Goal: Communication & Community: Ask a question

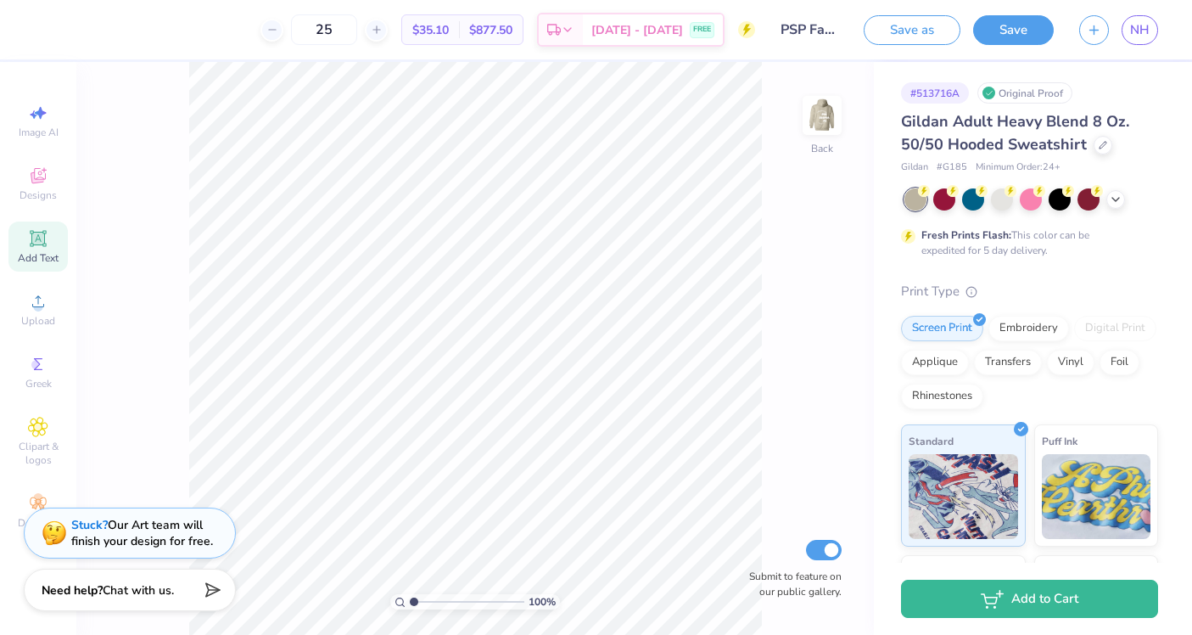
click at [36, 237] on icon at bounding box center [37, 238] width 13 height 13
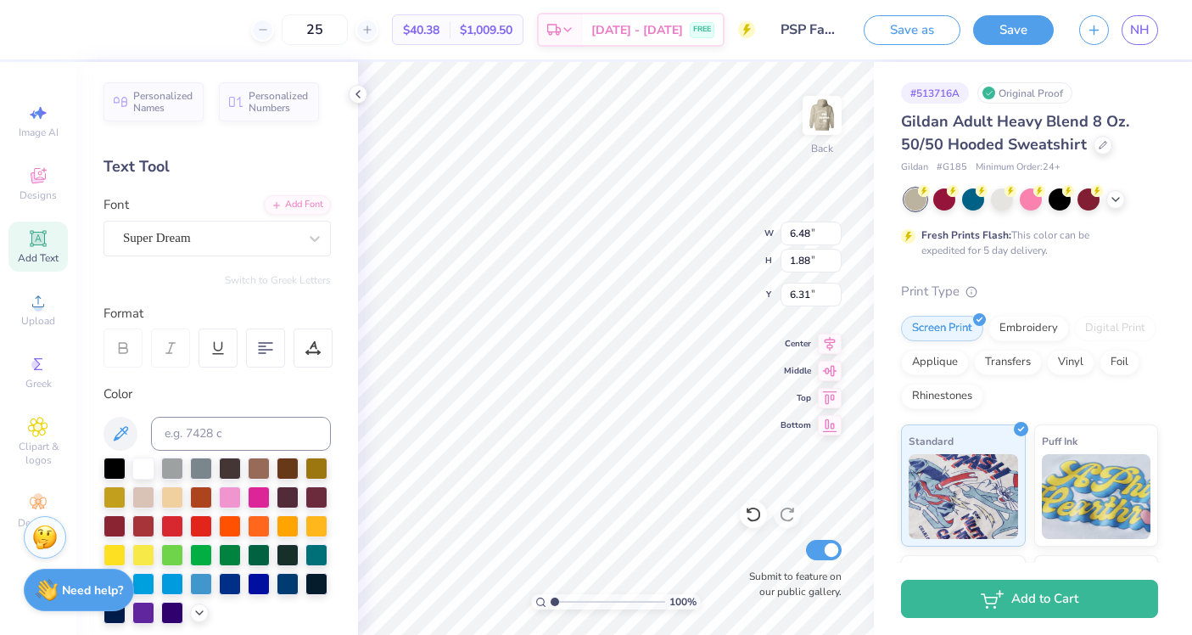
type input "3.41"
type input "6.22"
type input "3.96"
click at [362, 92] on icon at bounding box center [358, 94] width 14 height 14
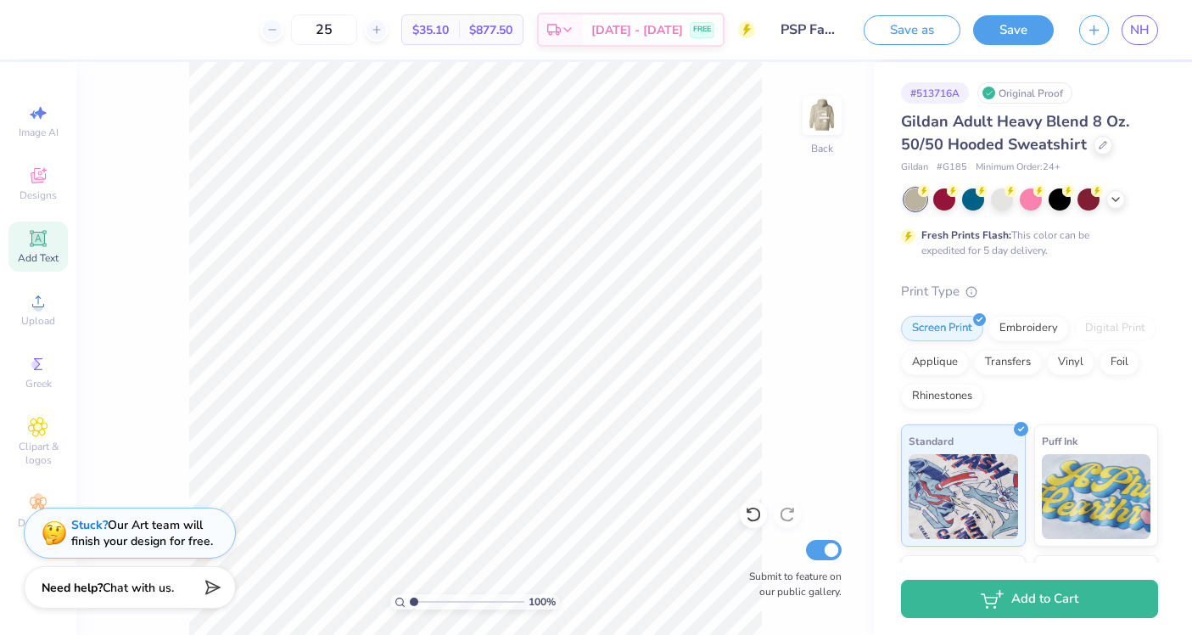
click at [178, 599] on div "Need help? Chat with us." at bounding box center [130, 587] width 212 height 42
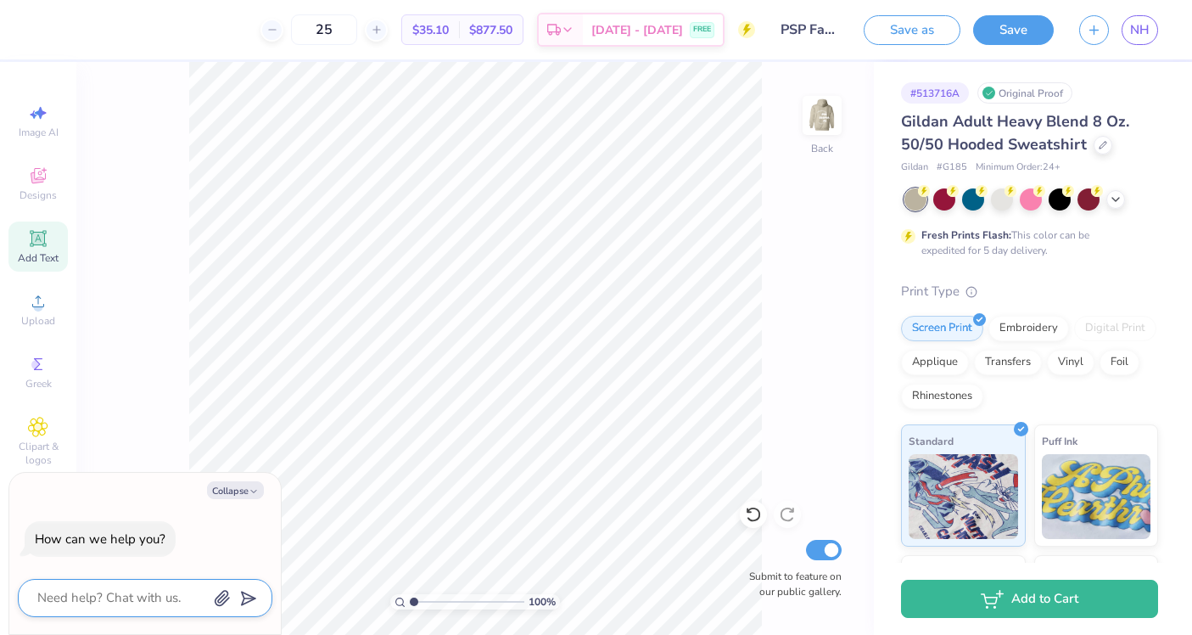
click at [155, 603] on textarea at bounding box center [122, 597] width 172 height 23
type textarea "H"
type textarea "x"
type textarea "Hi"
type textarea "x"
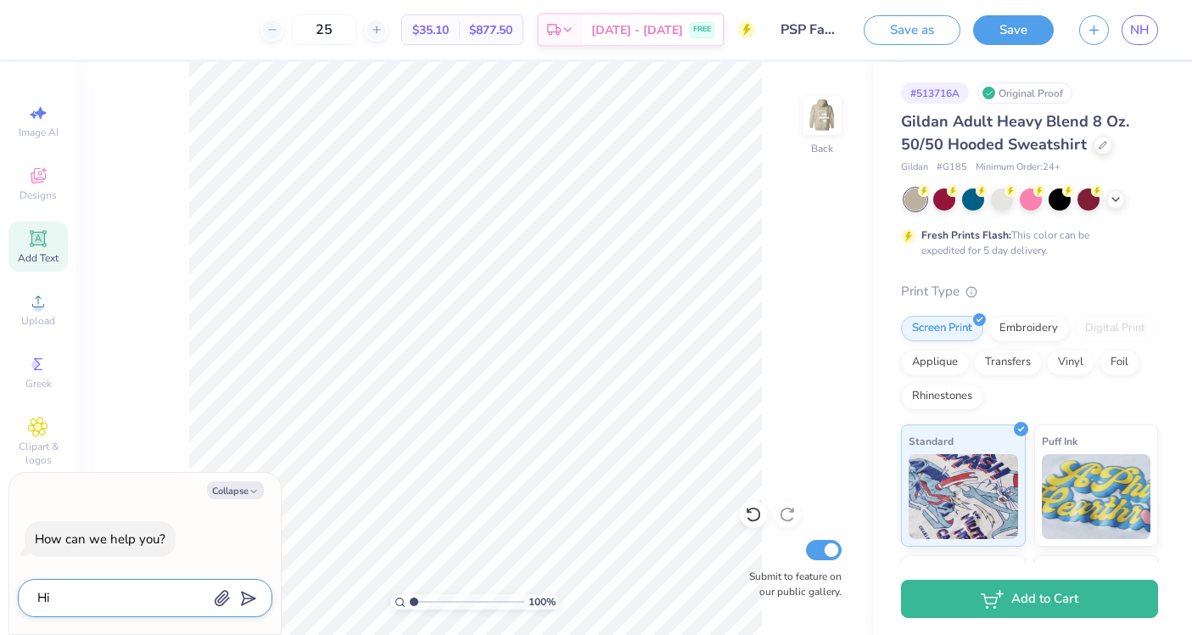
type textarea "Hi!"
type textarea "x"
type textarea "Hi!"
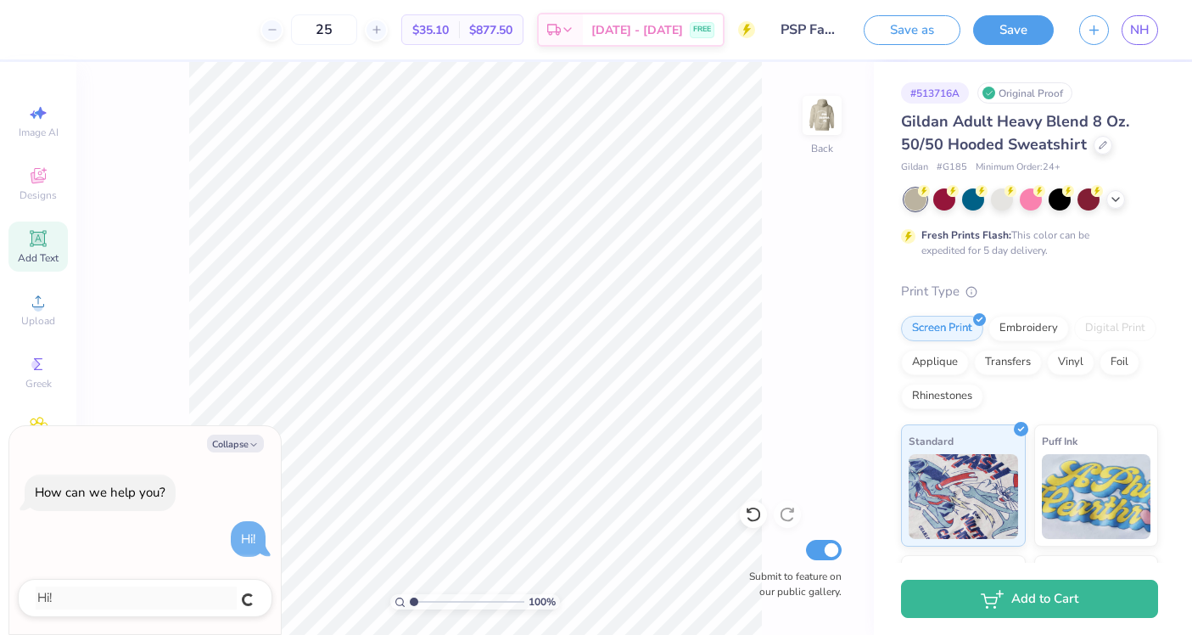
type textarea "x"
click at [154, 603] on textarea at bounding box center [122, 597] width 172 height 23
type textarea "Q"
type textarea "x"
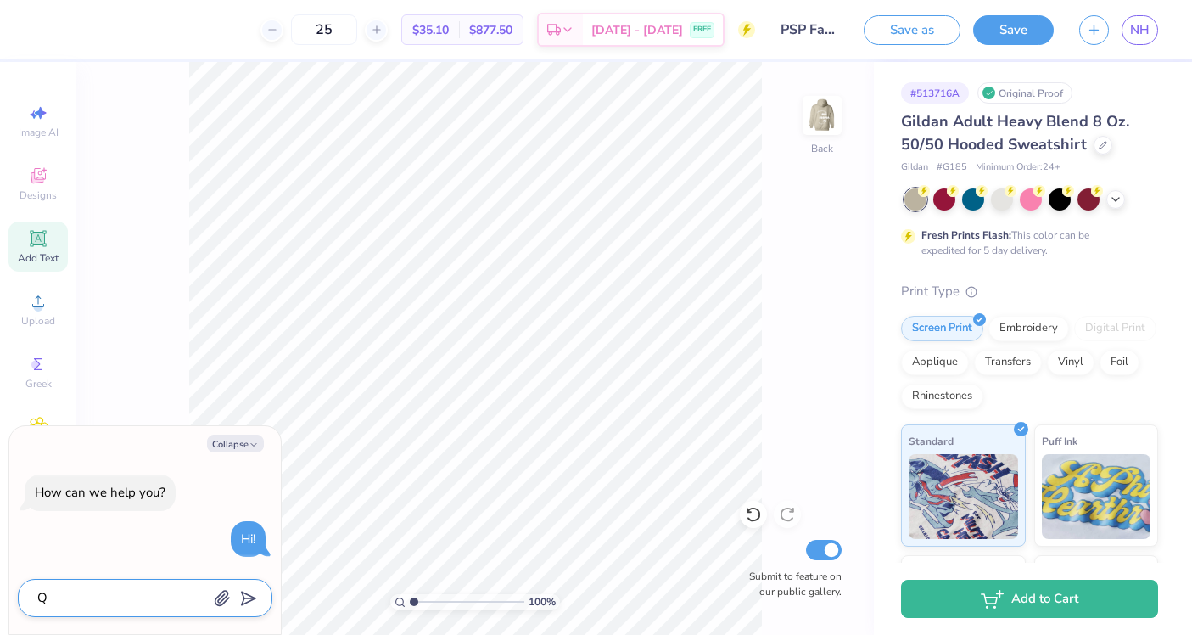
type textarea "Qu"
type textarea "x"
type textarea "Q"
type textarea "x"
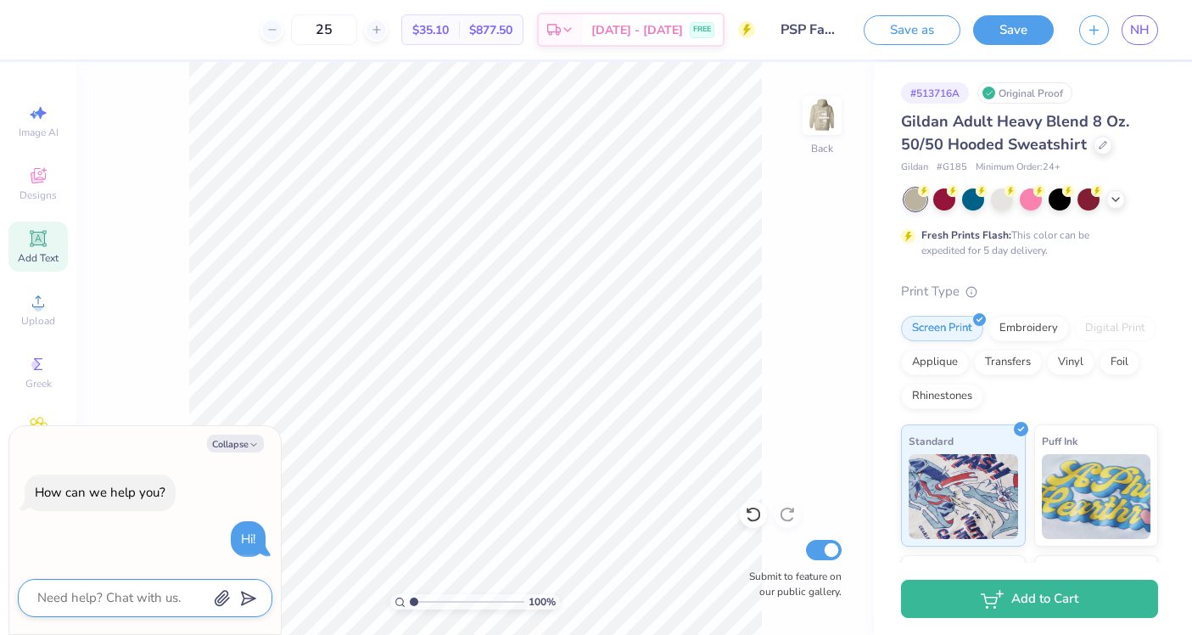
type textarea "A"
type textarea "x"
type textarea "Ar"
type textarea "x"
type textarea "Are"
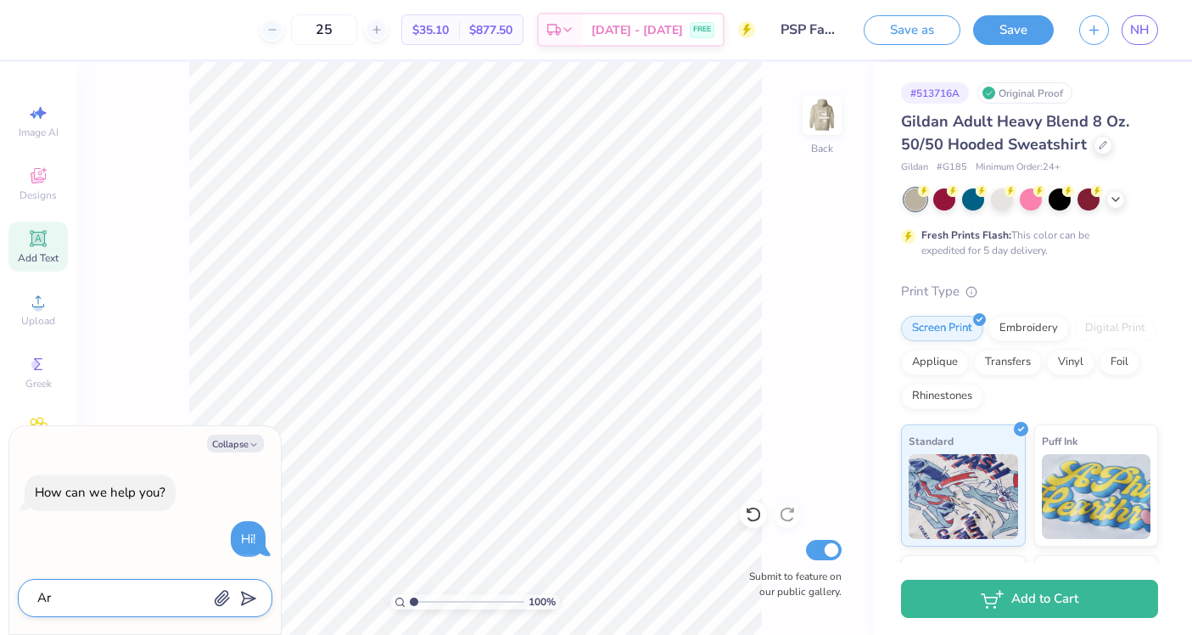
type textarea "x"
type textarea "Are"
type textarea "x"
type textarea "Are d"
type textarea "x"
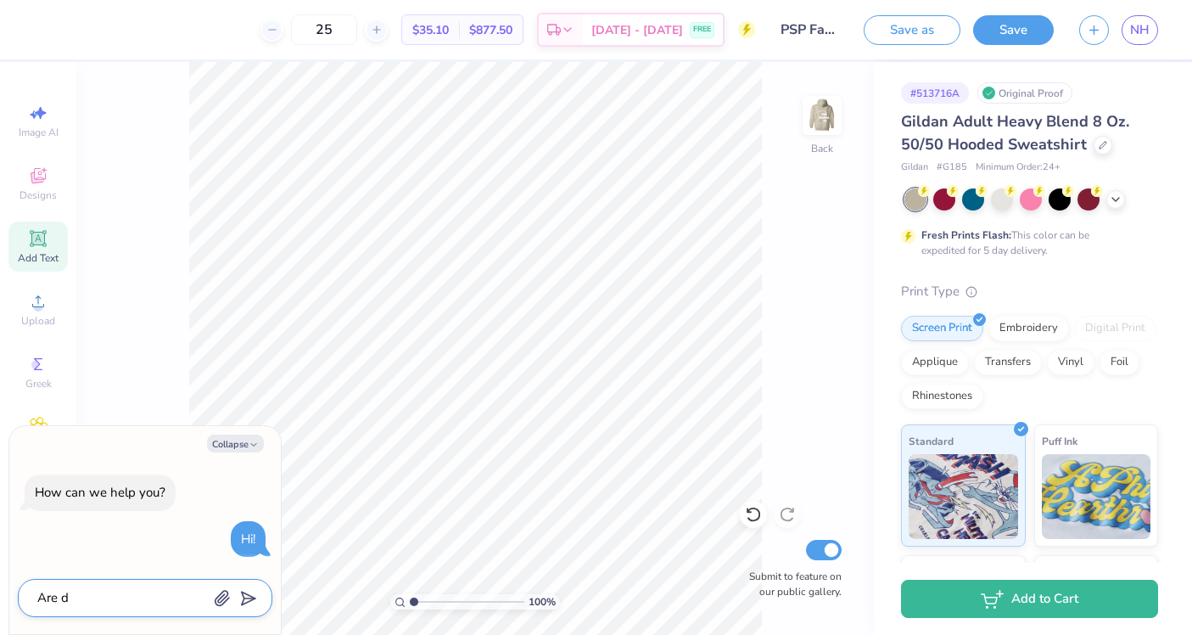
type textarea "Are de"
type textarea "x"
type textarea "Are des"
type textarea "x"
type textarea "Are desi"
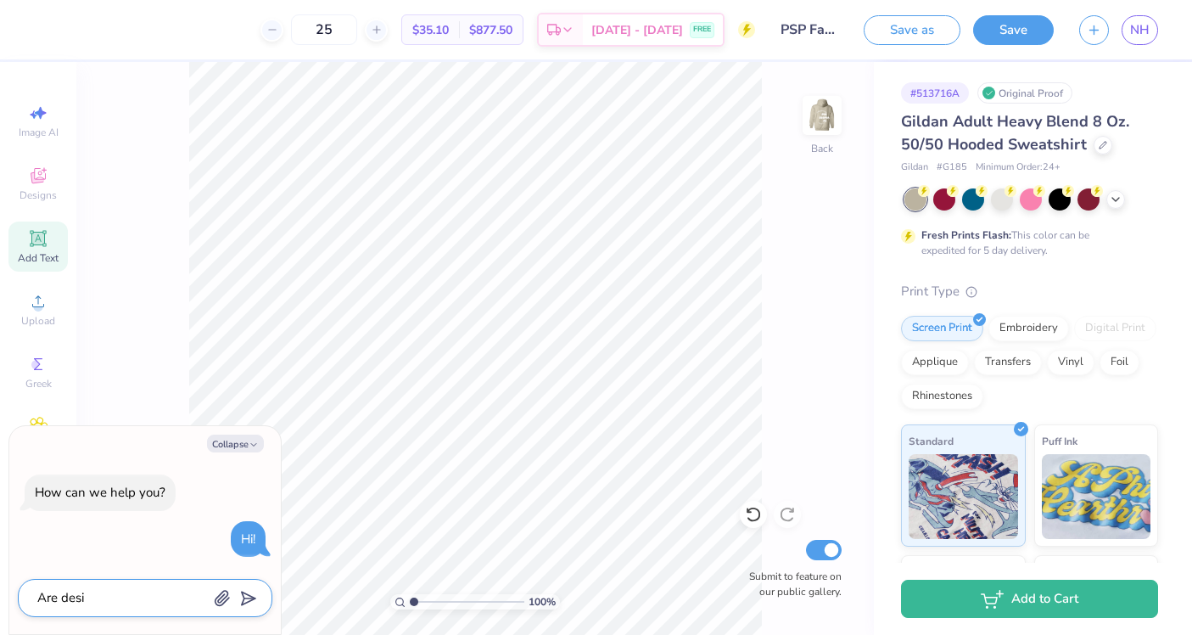
type textarea "x"
type textarea "Are desig"
type textarea "x"
type textarea "Are design"
type textarea "x"
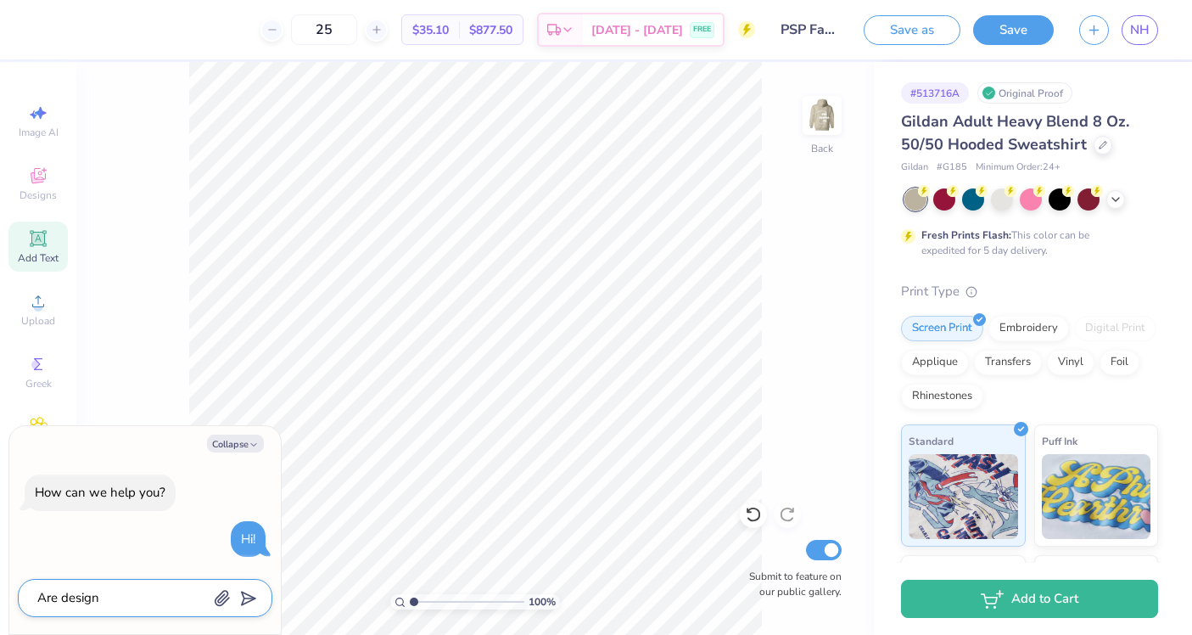
type textarea "Are designs"
type textarea "x"
type textarea "Are designs"
type textarea "x"
type textarea "Are designs a"
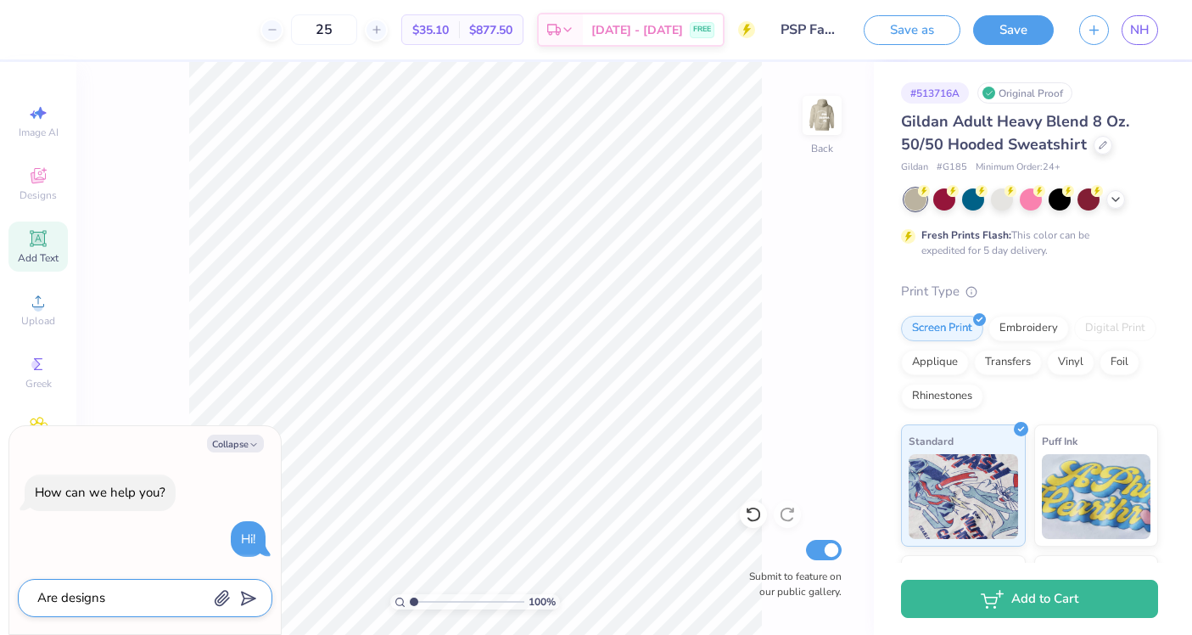
type textarea "x"
type textarea "Are designs al"
type textarea "x"
type textarea "Are designs all"
type textarea "x"
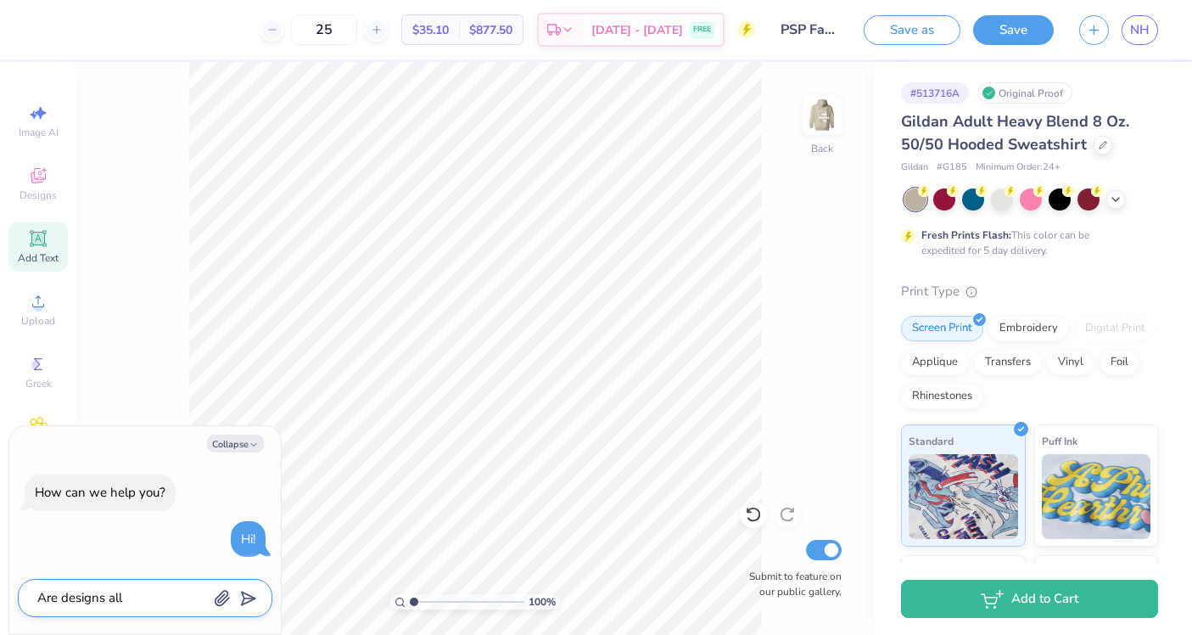
type textarea "Are designs allo"
type textarea "x"
type textarea "Are designs allow"
type textarea "x"
type textarea "Are designs allowe"
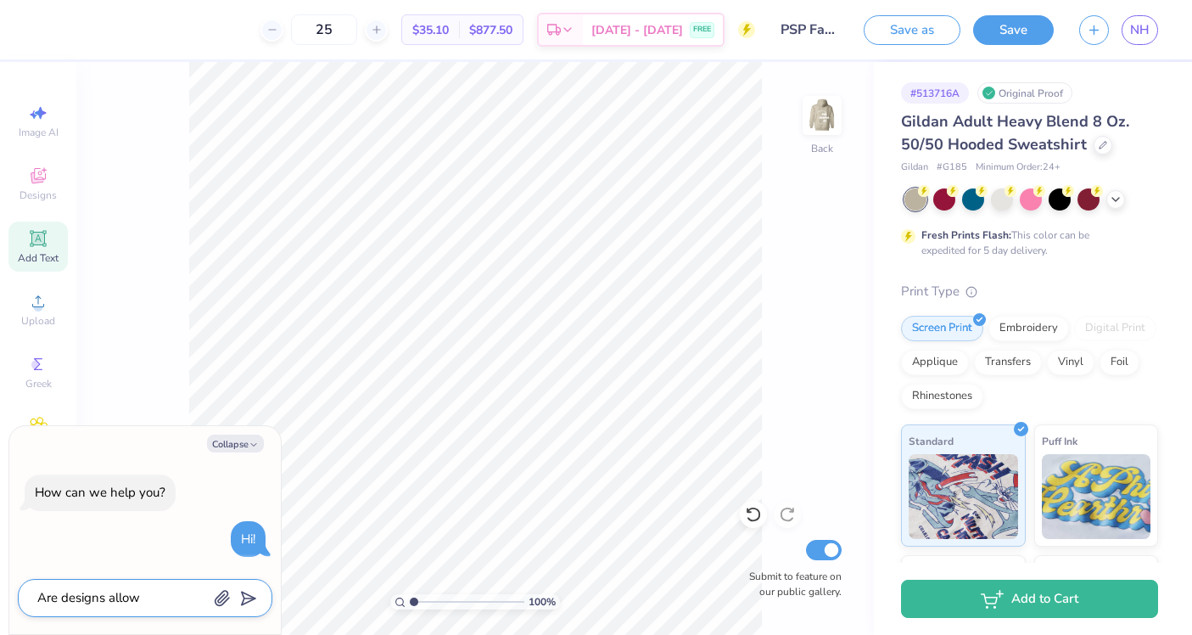
type textarea "x"
type textarea "Are designs allowed"
type textarea "x"
type textarea "Are designs allowed"
type textarea "x"
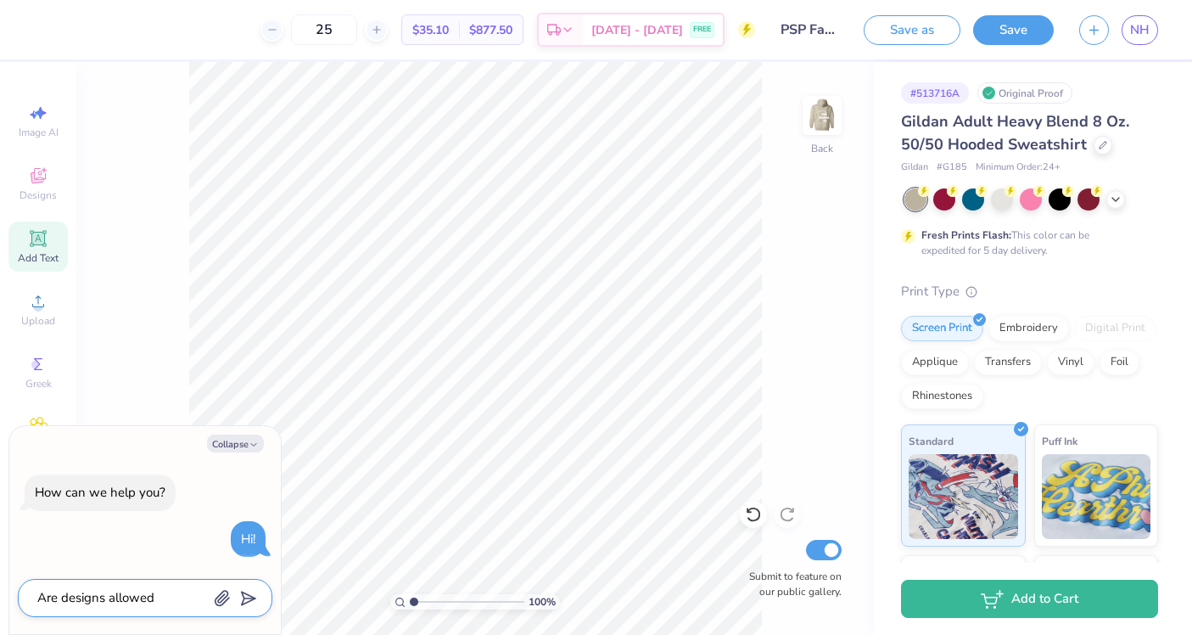
type textarea "Are designs allowed t"
type textarea "x"
type textarea "Are designs allowed to"
type textarea "x"
type textarea "Are designs allowed to"
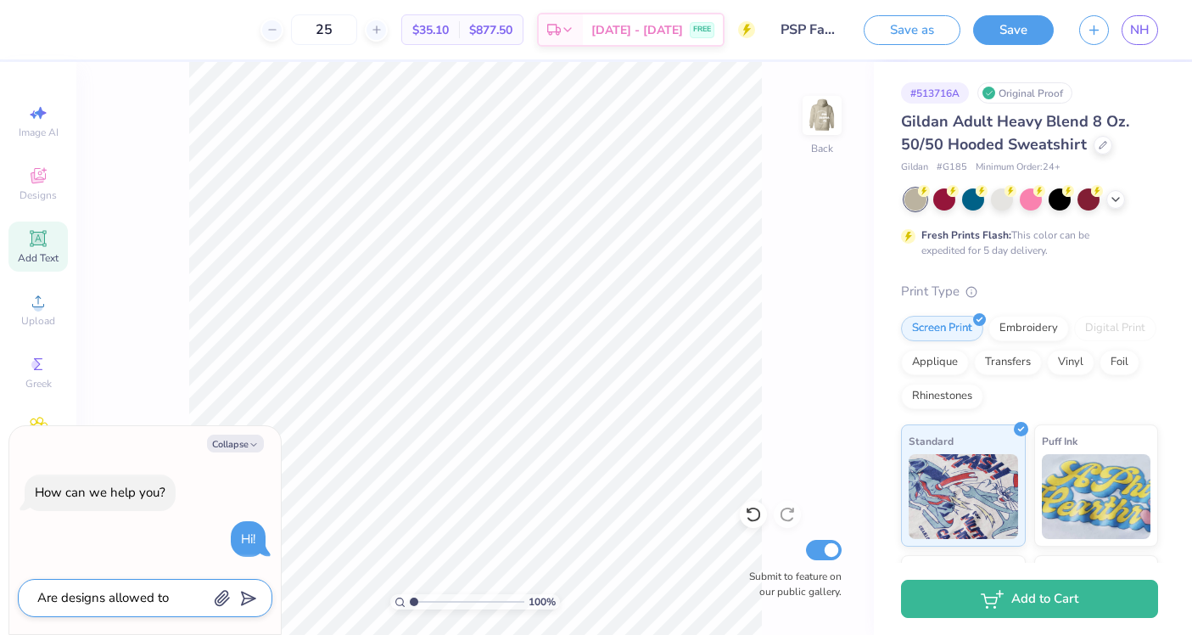
type textarea "x"
type textarea "Are designs allowed to b"
type textarea "x"
type textarea "Are designs allowed to be"
type textarea "x"
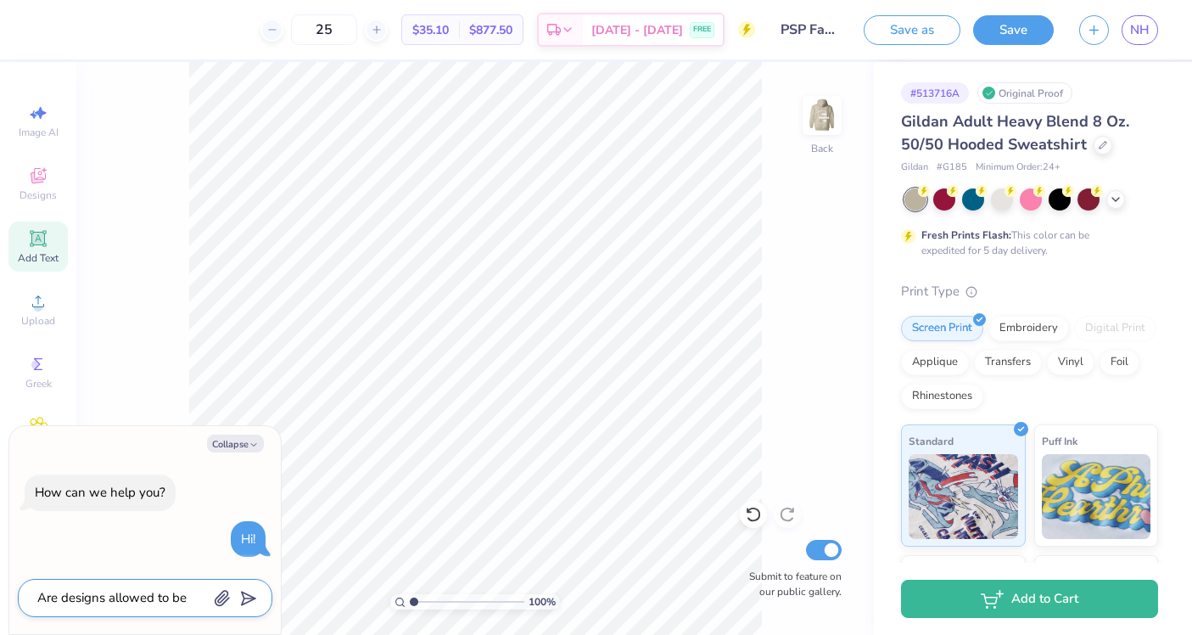
type textarea "Are designs allowed to be"
type textarea "x"
type textarea "Are designs allowed to be m"
type textarea "x"
type textarea "Are designs allowed to be ma"
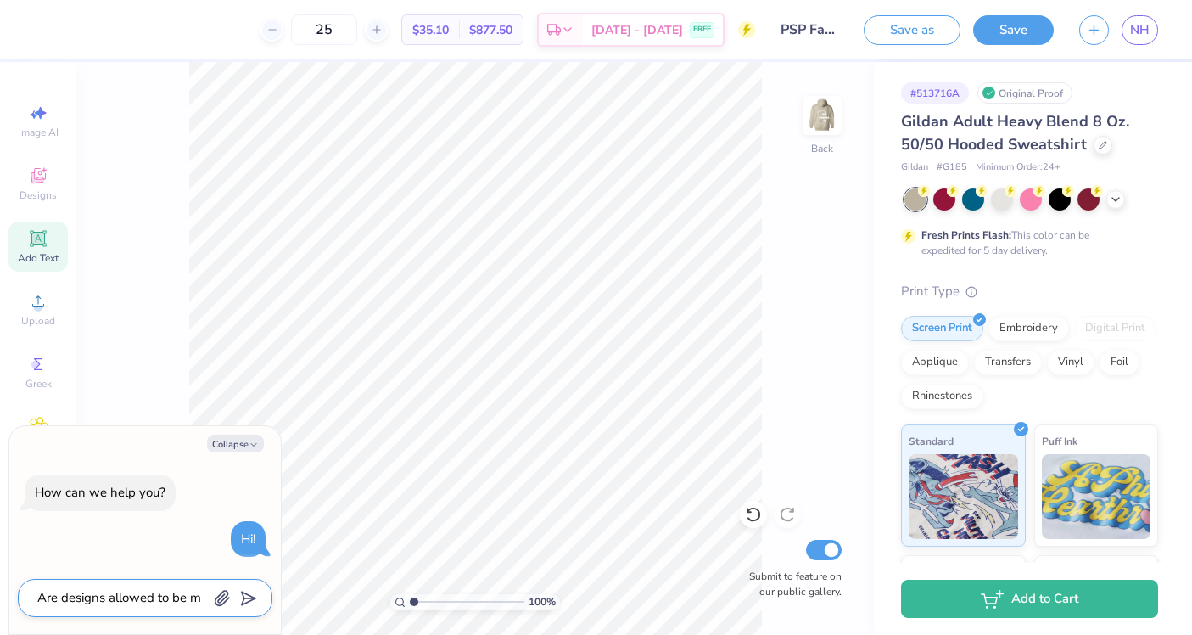
type textarea "x"
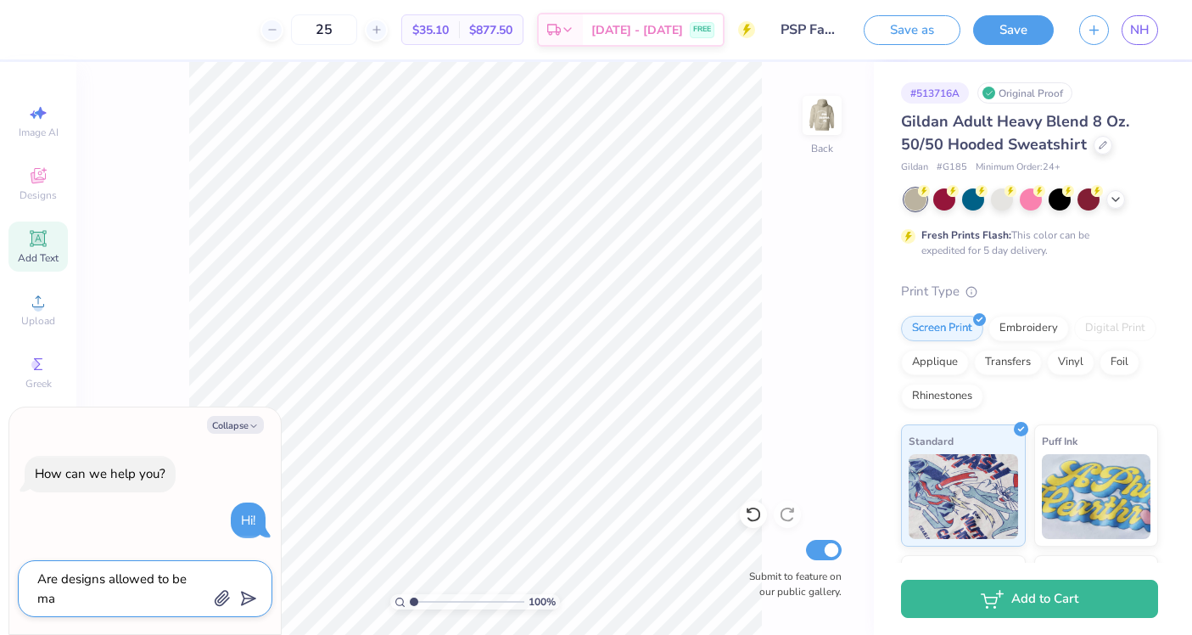
type textarea "Are designs allowed to be mae"
type textarea "x"
type textarea "Are designs allowed to be maed"
type textarea "x"
type textarea "Are designs allowed to be mae"
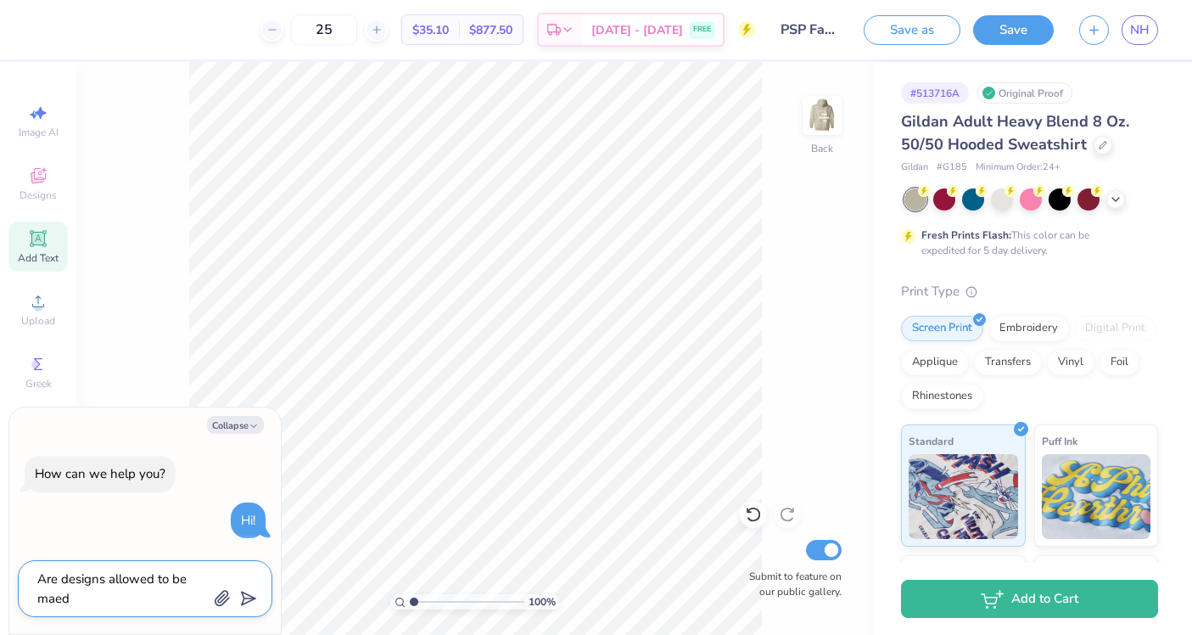
type textarea "x"
type textarea "Are designs allowed to be ma"
type textarea "x"
type textarea "Are designs allowed to be mad"
type textarea "x"
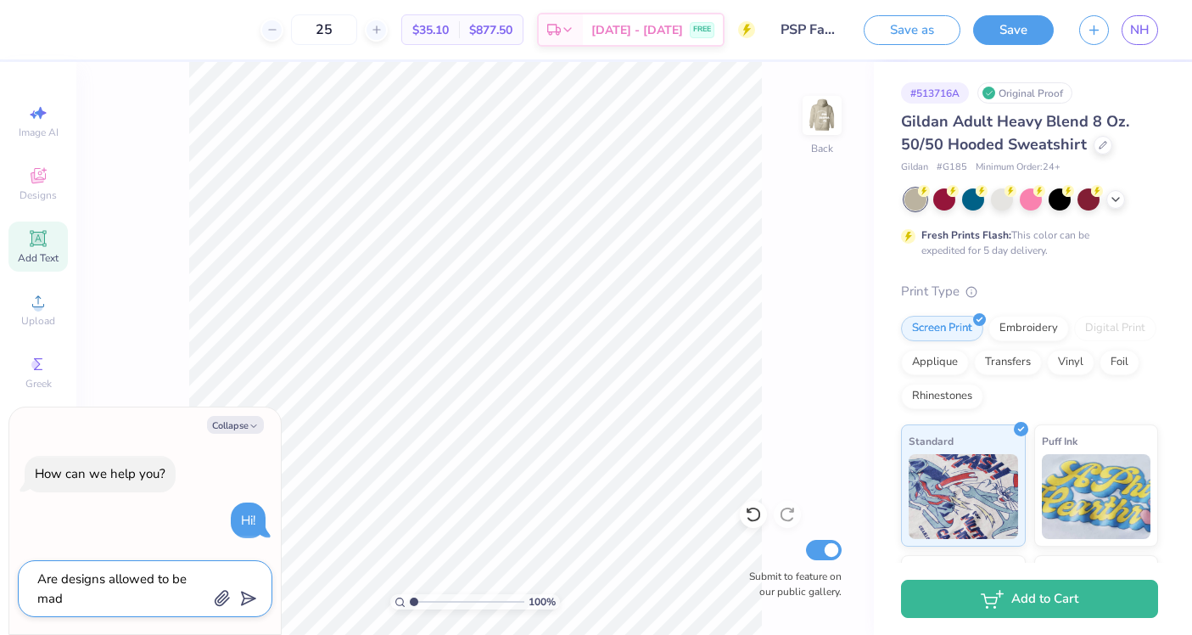
type textarea "Are designs allowed to be made"
type textarea "x"
type textarea "Are designs allowed to be made"
type textarea "x"
type textarea "Are designs allowed to be made o"
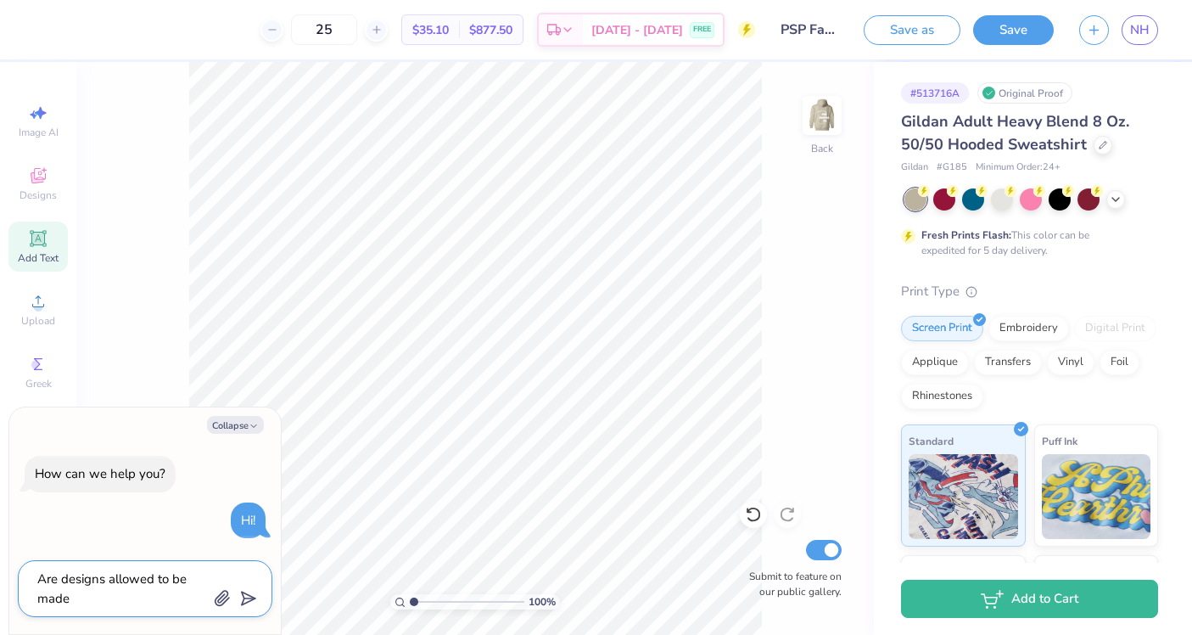
type textarea "x"
type textarea "Are designs allowed to be made on"
type textarea "x"
type textarea "Are designs allowed to be made on"
type textarea "x"
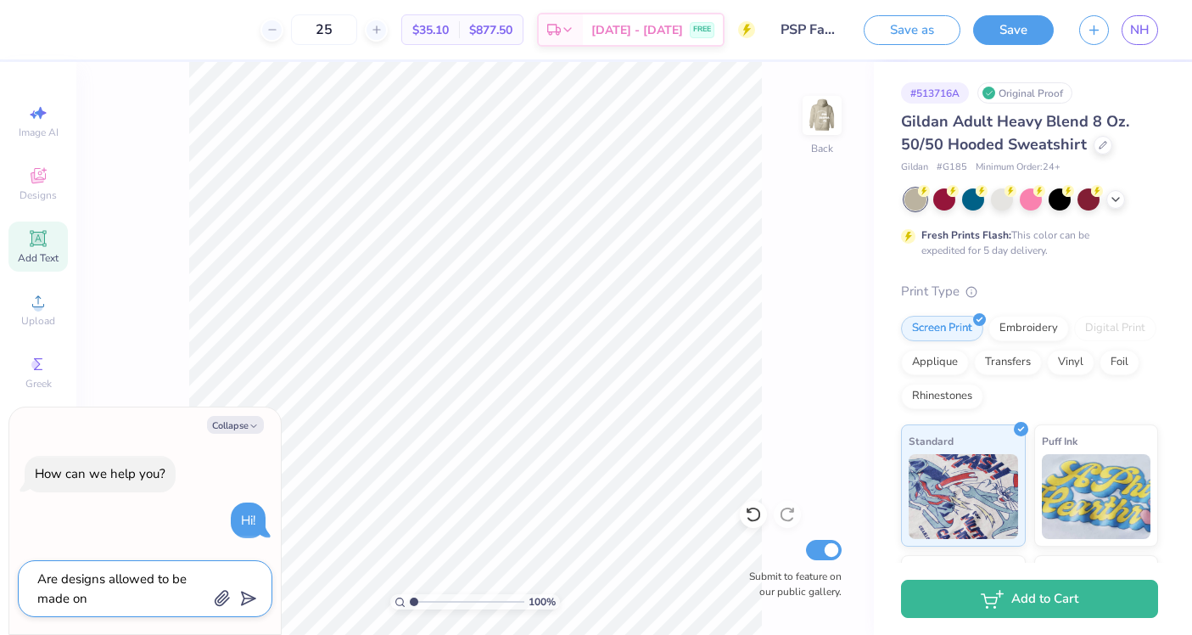
type textarea "Are designs allowed to be made on t"
type textarea "x"
type textarea "Are designs allowed to be made on te"
type textarea "x"
type textarea "Are designs allowed to be made on te"
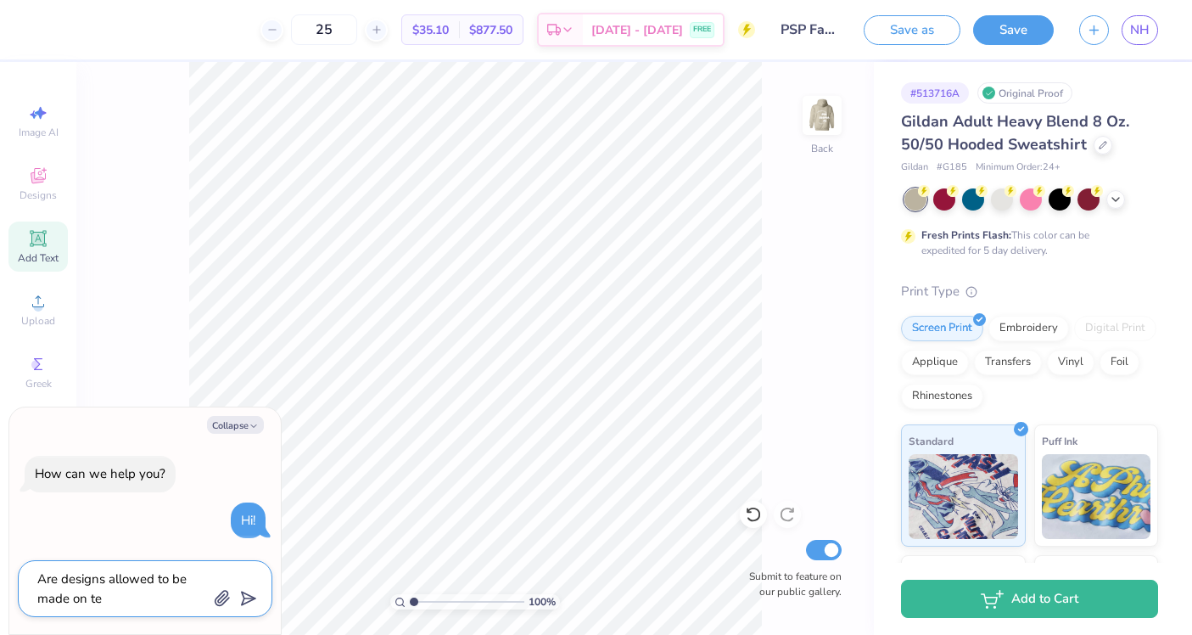
type textarea "x"
type textarea "Are designs allowed to be made on te"
type textarea "x"
type textarea "Are designs allowed to be made on t"
type textarea "x"
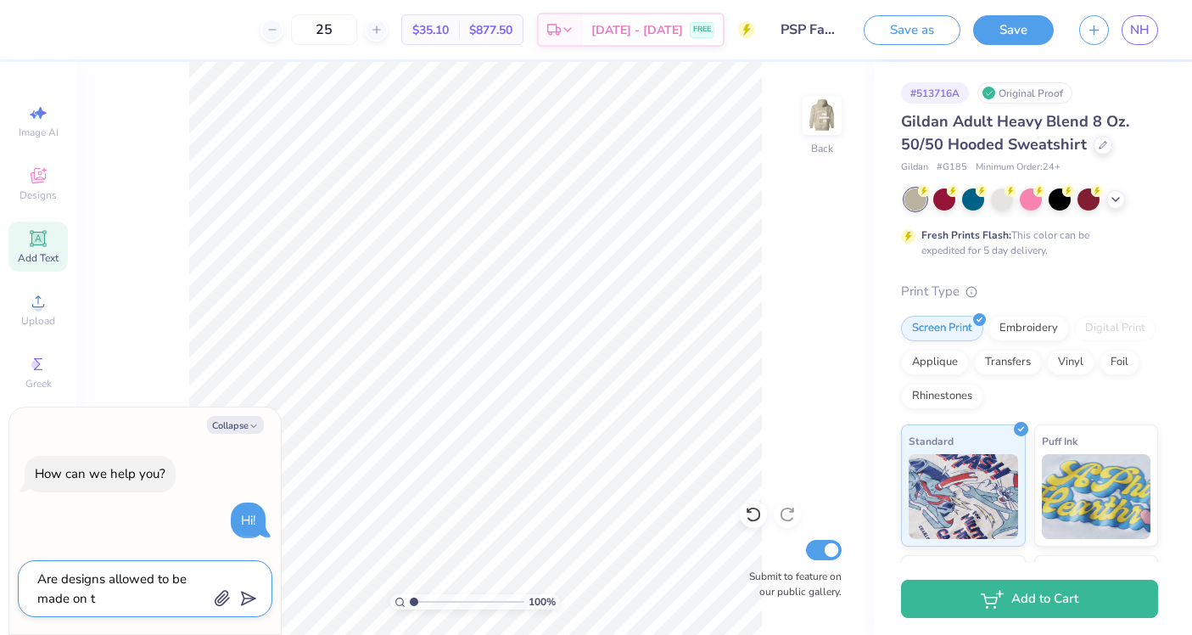
type textarea "Are designs allowed to be made on th"
type textarea "x"
type textarea "Are designs allowed to be made on the"
type textarea "x"
type textarea "Are designs allowed to be made on the"
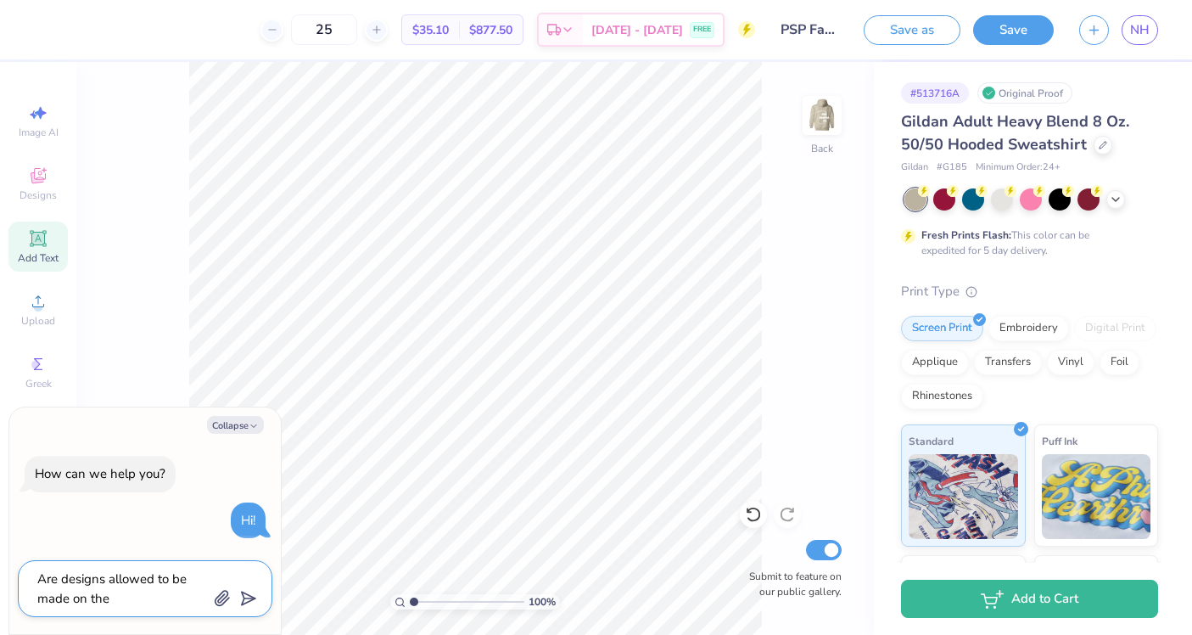
type textarea "x"
type textarea "Are designs allowed to be made on the s"
type textarea "x"
type textarea "Are designs allowed to be made on the sl"
type textarea "x"
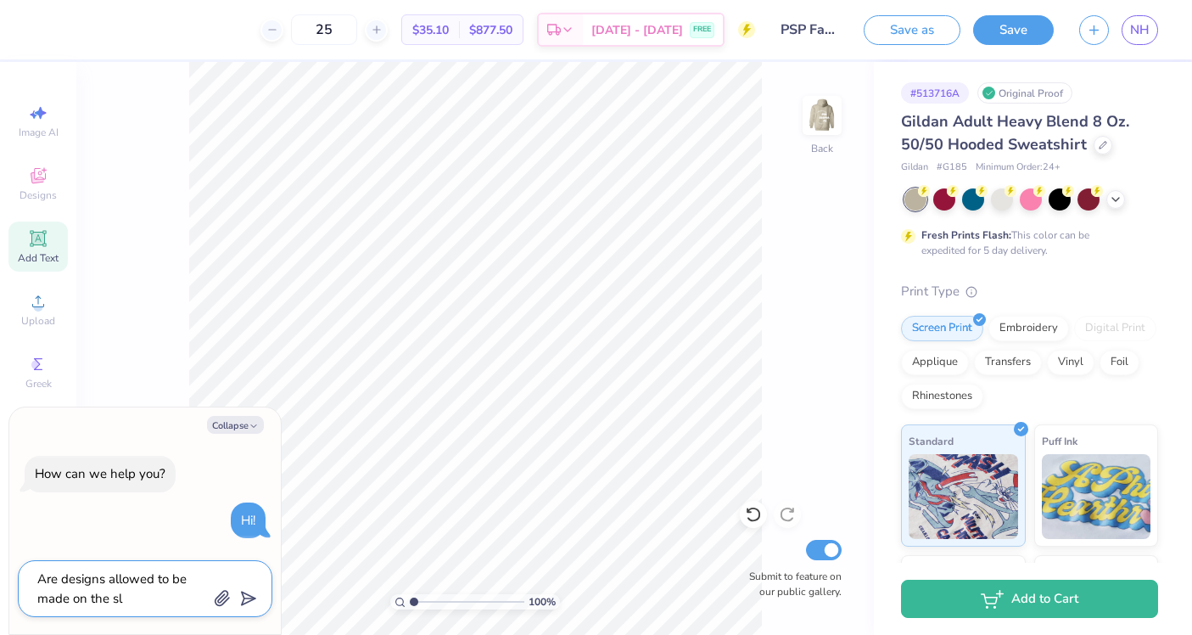
type textarea "Are designs allowed to be made on the sle"
type textarea "x"
type textarea "Are designs allowed to be made on the slee"
type textarea "x"
type textarea "Are designs allowed to be made on the sleev"
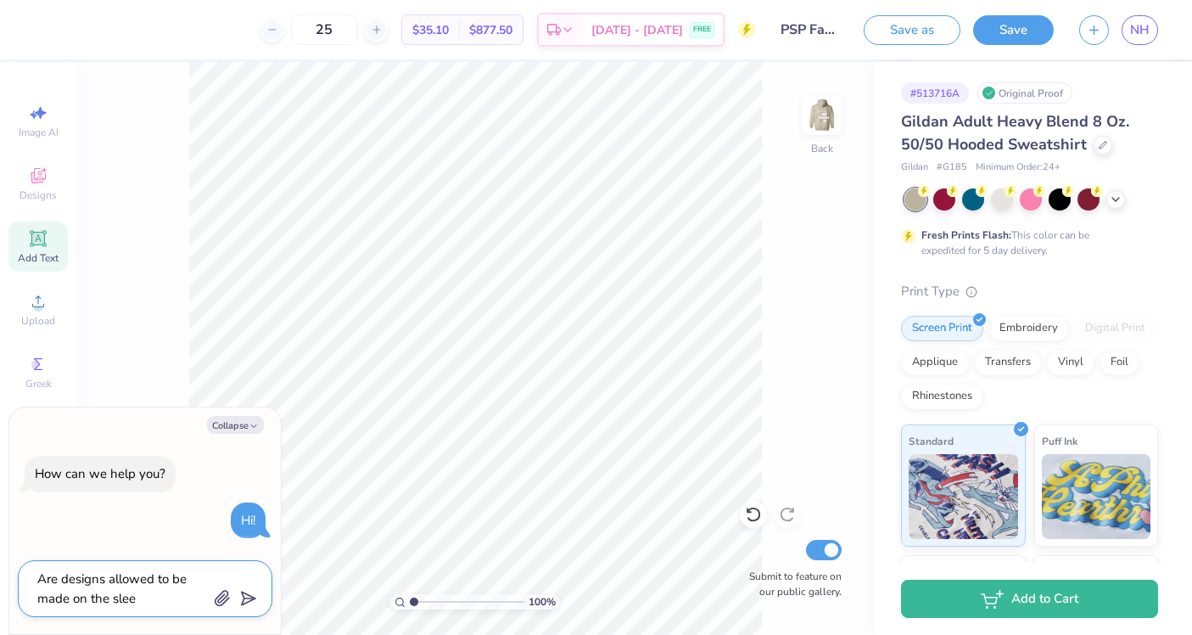
type textarea "x"
type textarea "Are designs allowed to be made on the sleeve"
type textarea "x"
type textarea "Are designs allowed to be made on the sleeves"
type textarea "x"
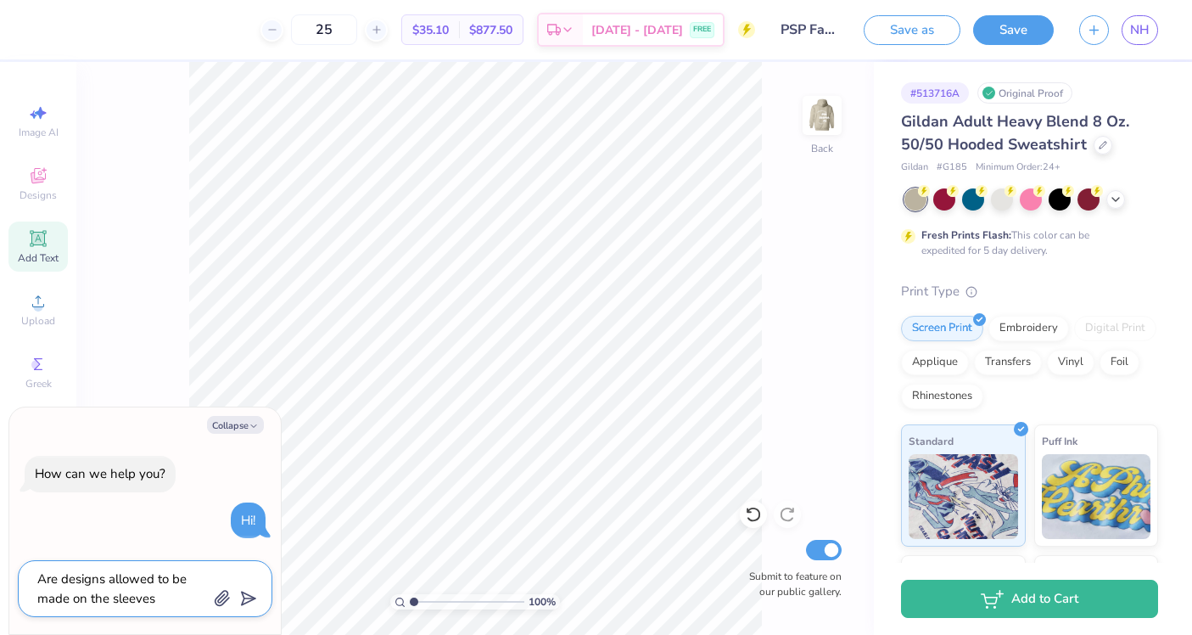
type textarea "Are designs allowed to be made on the sleeves?"
type textarea "x"
type textarea "Are designs allowed to be made on the sleeves?"
type textarea "x"
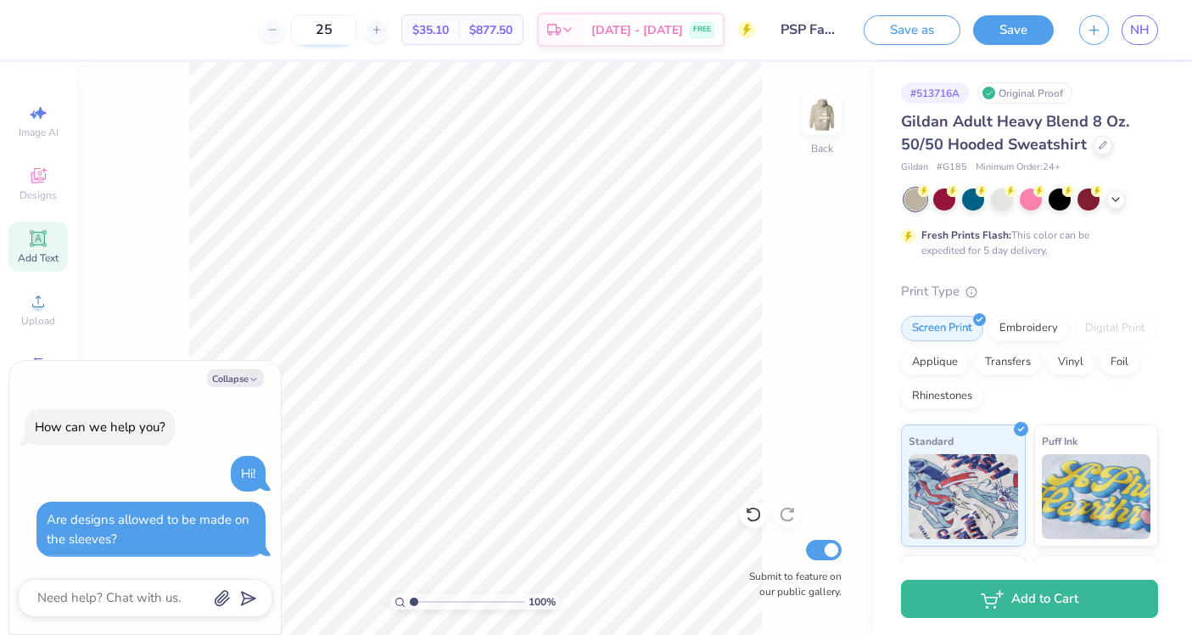
click at [342, 43] on input "25" at bounding box center [324, 29] width 66 height 31
type textarea "x"
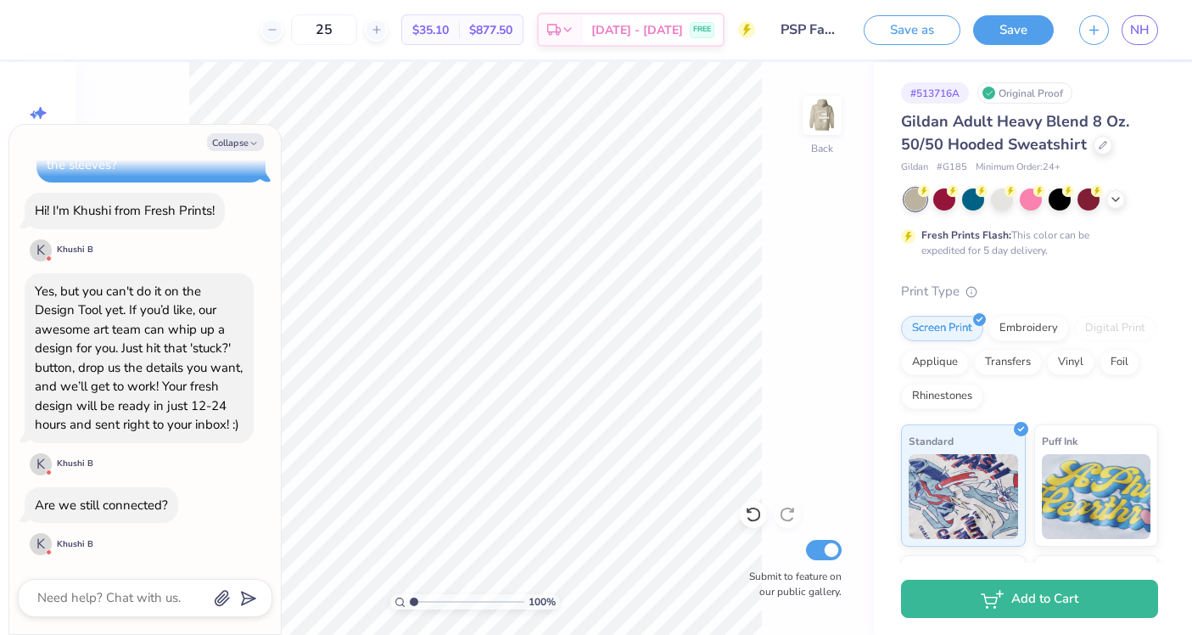
scroll to position [157, 0]
click at [85, 600] on textarea at bounding box center [122, 597] width 172 height 23
type textarea "T"
type textarea "x"
type textarea "Th"
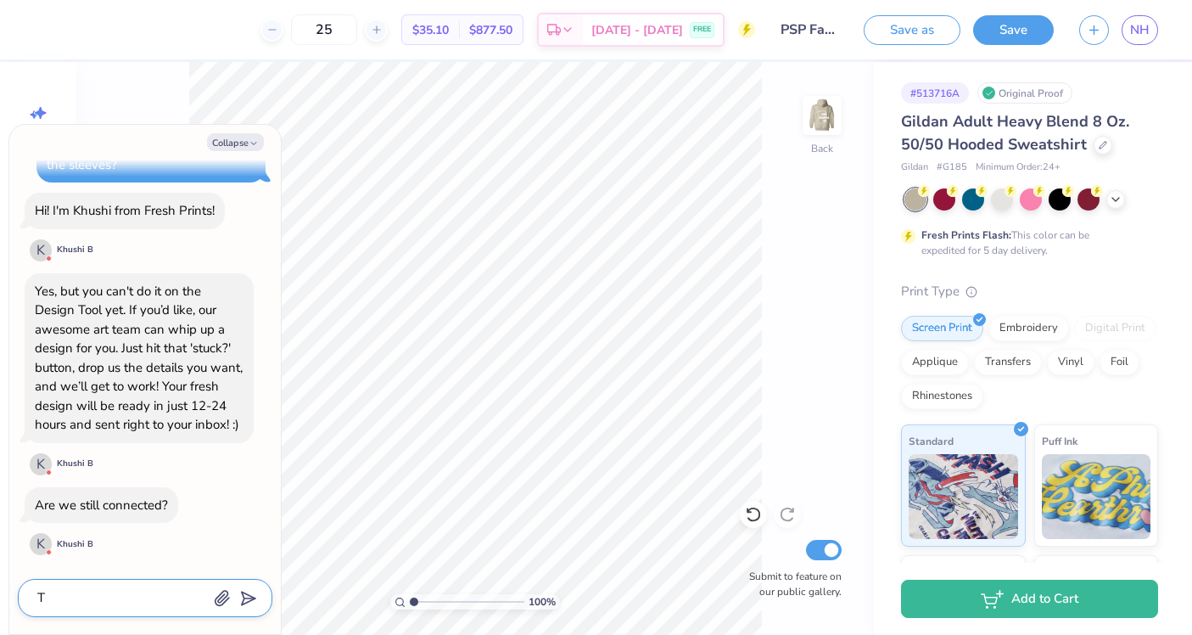
type textarea "x"
type textarea "Than"
type textarea "x"
type textarea "Thank"
type textarea "x"
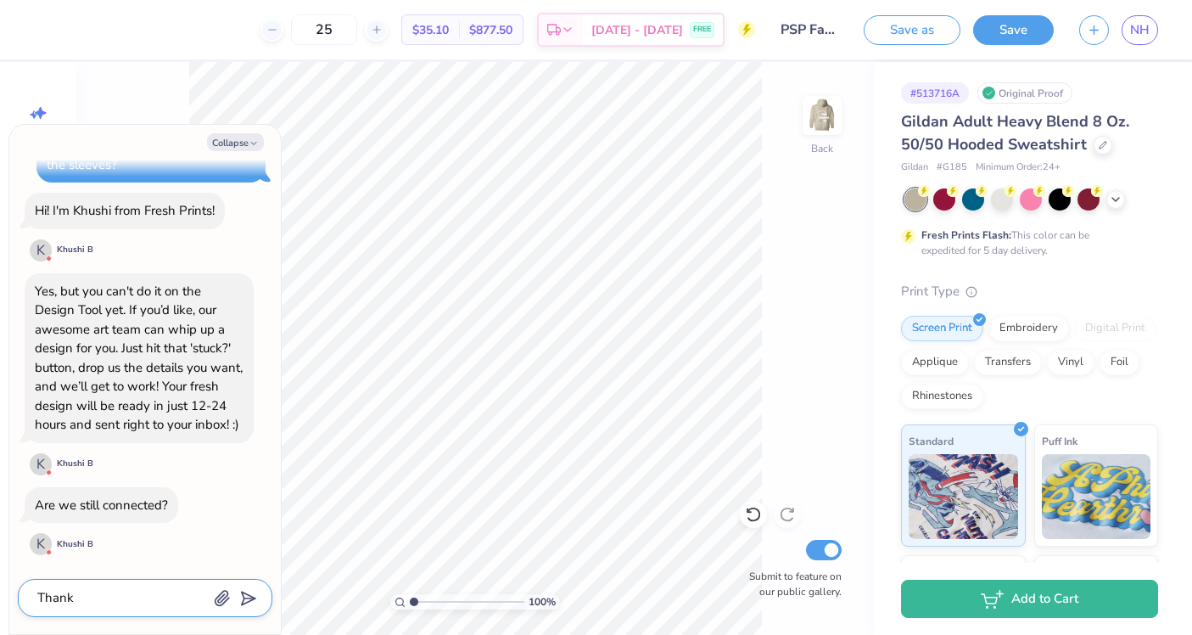
type textarea "Thank"
type textarea "x"
type textarea "Thank y"
type textarea "x"
type textarea "Thank yo"
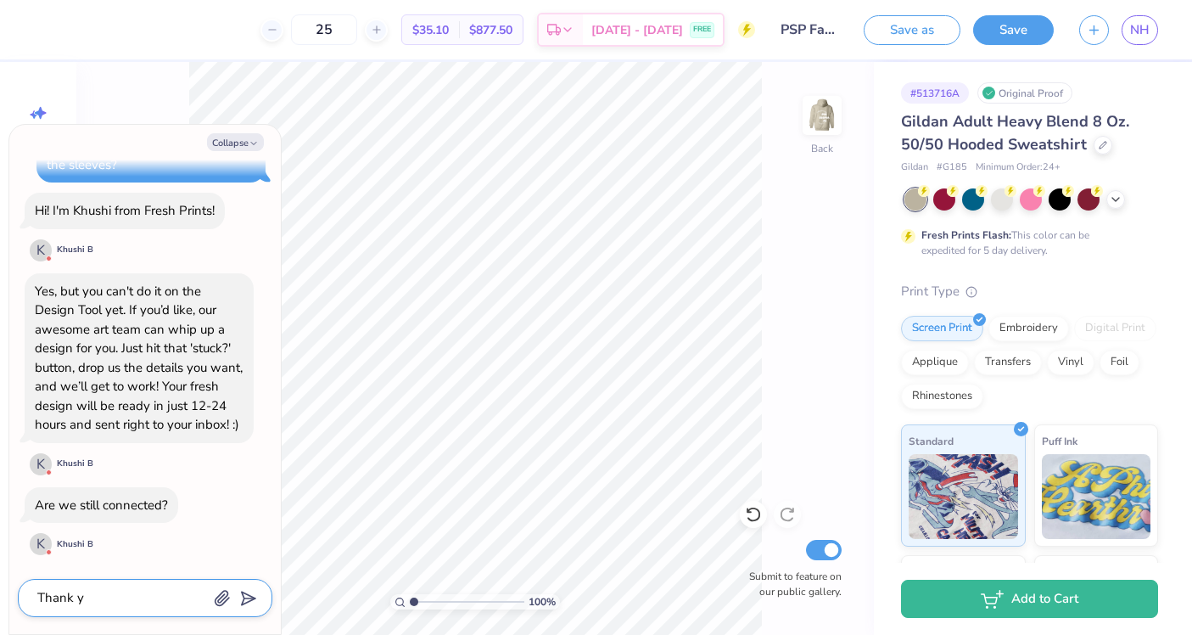
type textarea "x"
type textarea "Thank you"
type textarea "x"
type textarea "Thank you!"
type textarea "x"
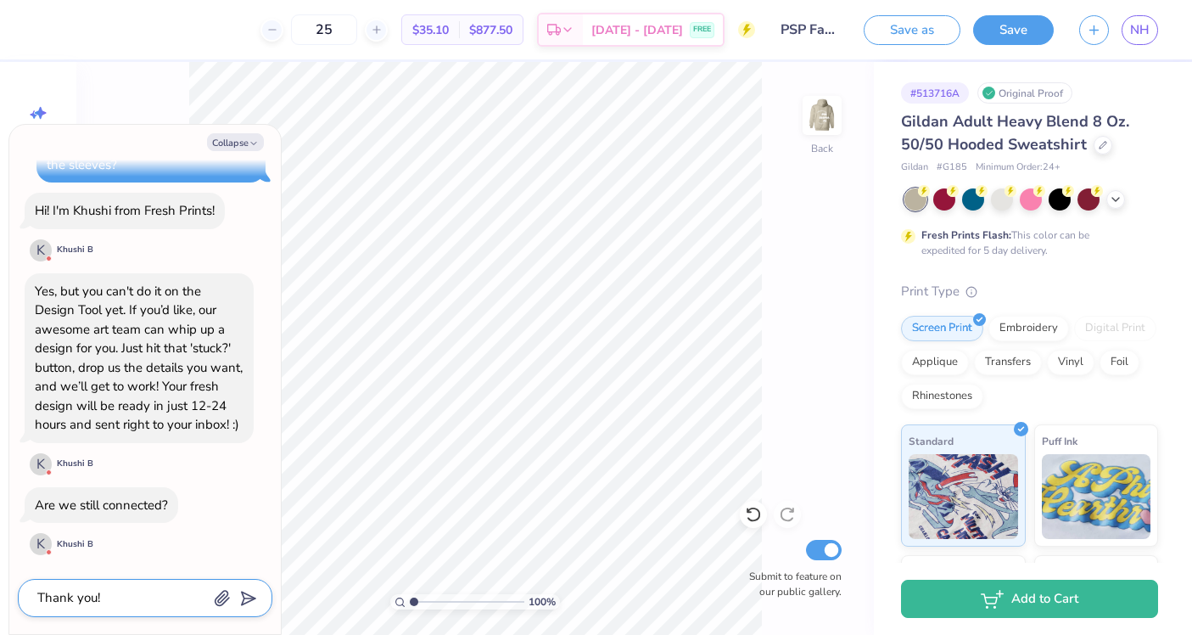
type textarea "Thank you!"
type textarea "x"
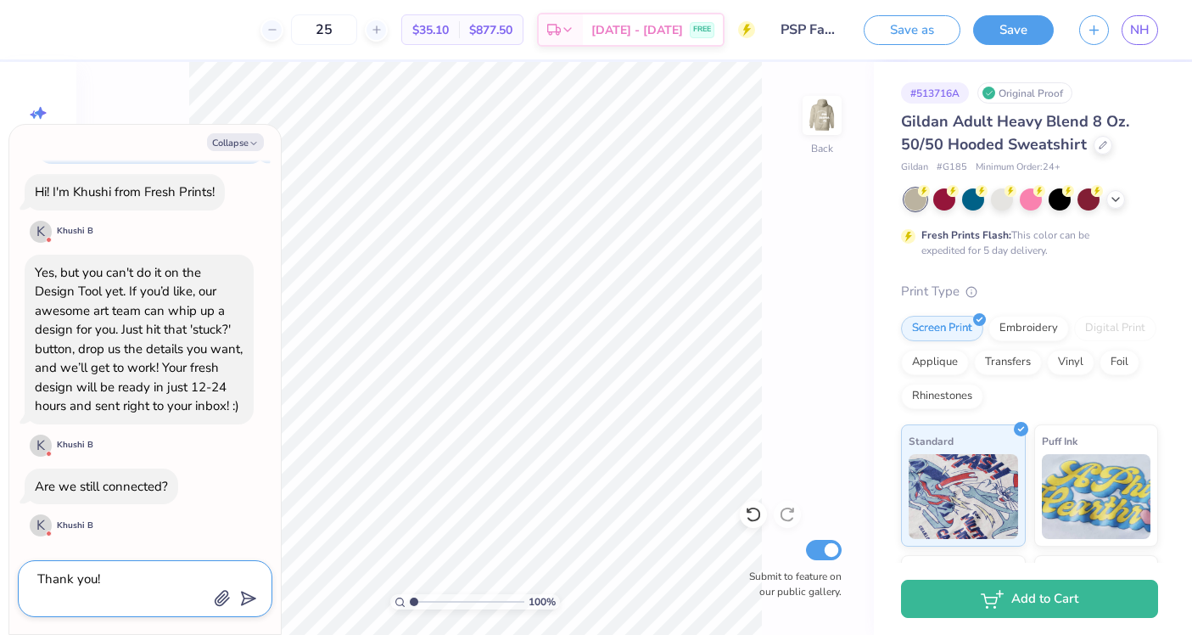
scroll to position [176, 0]
type textarea "Thank you!"
click at [248, 600] on icon "submit" at bounding box center [245, 598] width 24 height 24
type textarea "x"
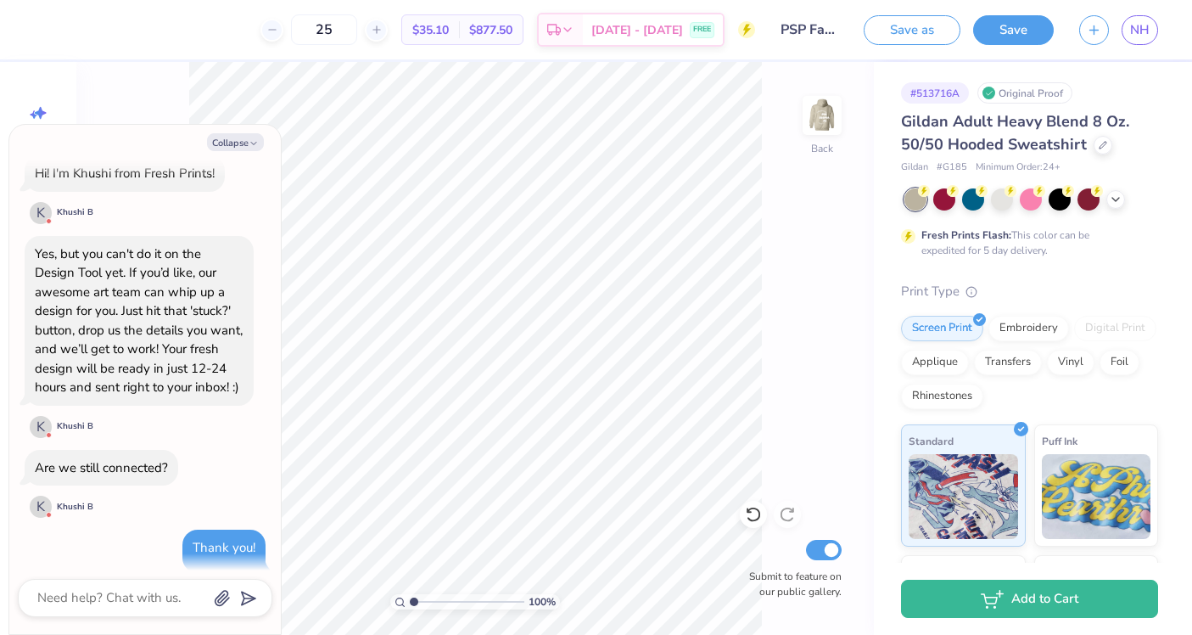
scroll to position [166, 0]
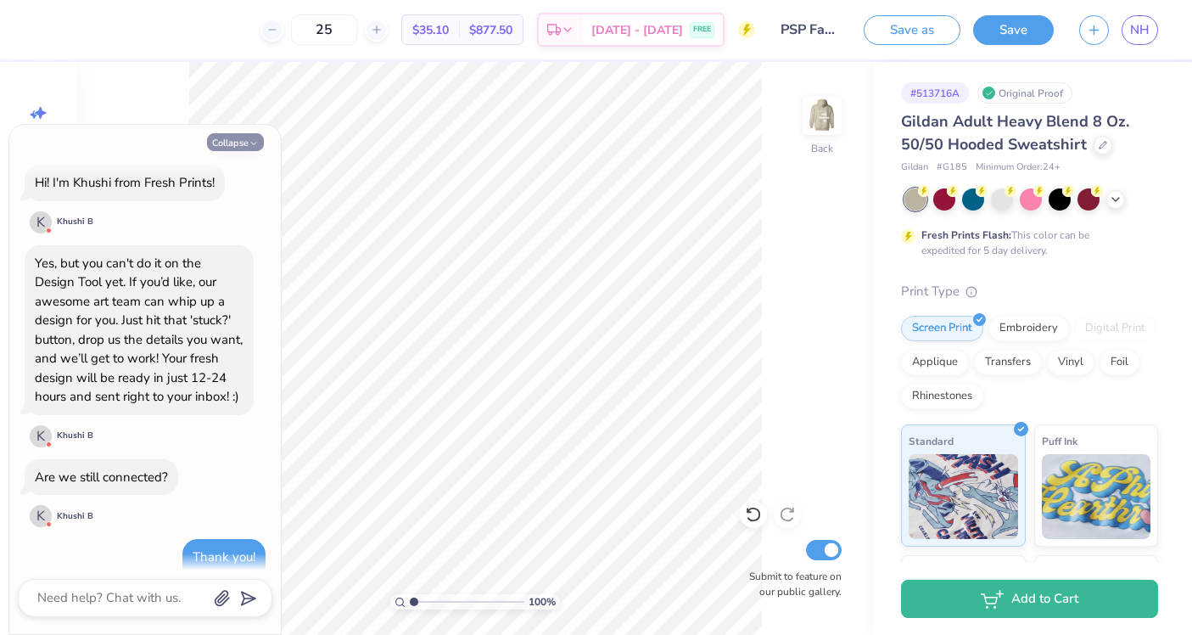
click at [232, 144] on button "Collapse" at bounding box center [235, 142] width 57 height 18
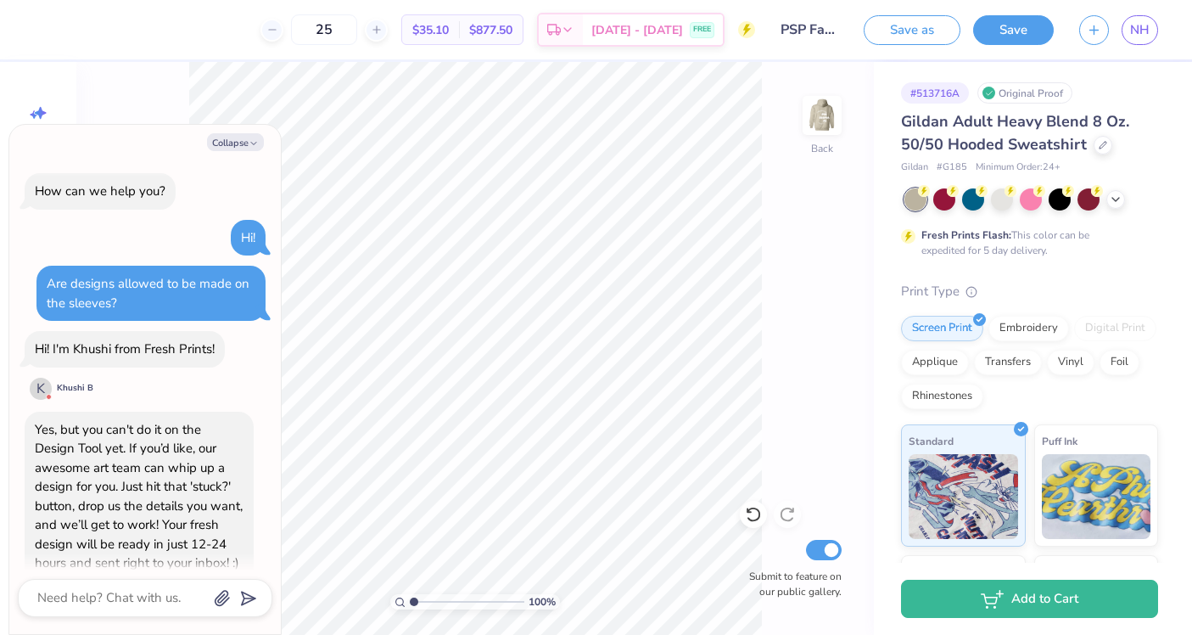
type textarea "x"
